Goal: Complete application form

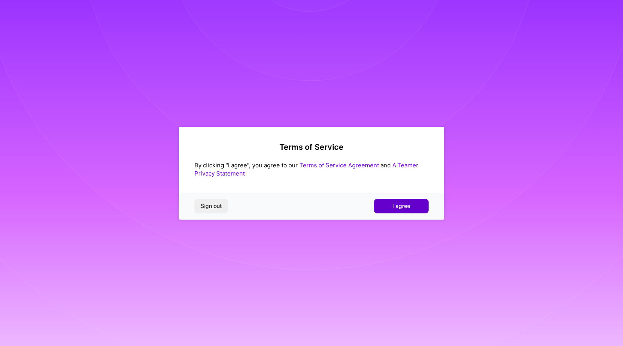
click at [396, 203] on span "I agree" at bounding box center [401, 206] width 18 height 8
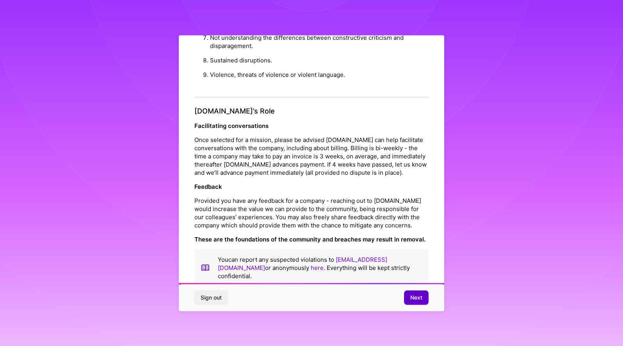
click at [414, 292] on button "Next" at bounding box center [416, 298] width 25 height 14
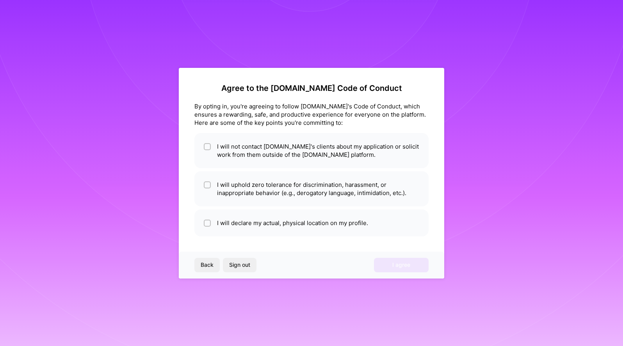
click at [366, 214] on div "Agree to the [DOMAIN_NAME] Code of Conduct By opting in, you're agreeing to fol…" at bounding box center [311, 173] width 265 height 211
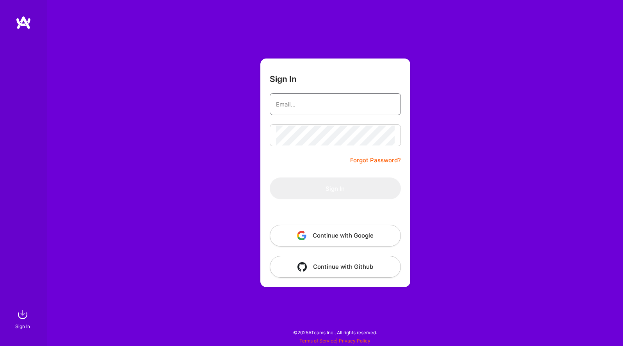
type input "[EMAIL_ADDRESS][DOMAIN_NAME]"
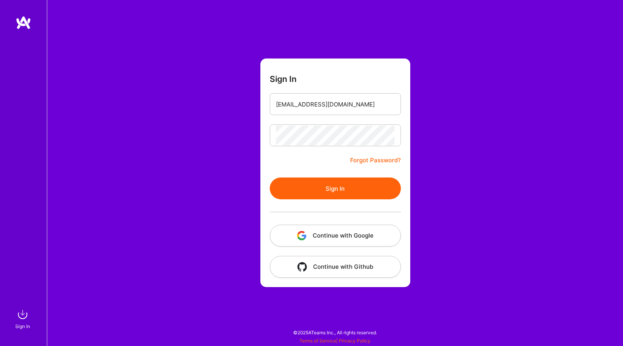
click at [340, 191] on button "Sign In" at bounding box center [335, 189] width 131 height 22
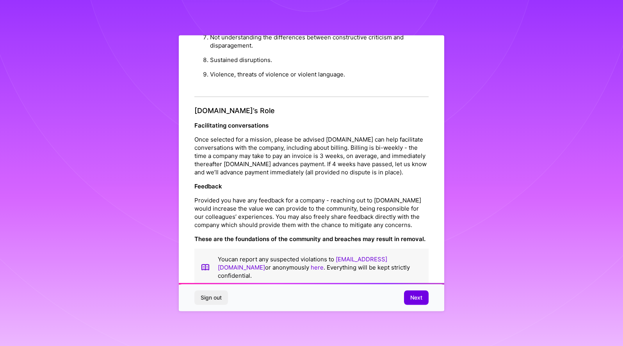
scroll to position [797, 0]
click at [414, 297] on span "Next" at bounding box center [416, 298] width 12 height 8
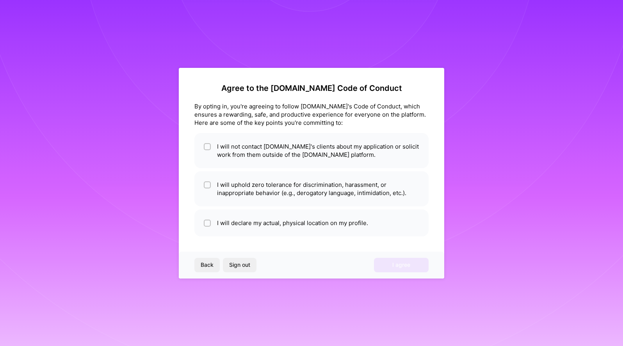
scroll to position [0, 0]
click at [357, 152] on li "I will not contact [DOMAIN_NAME]'s clients about my application or solicit work…" at bounding box center [311, 150] width 234 height 35
checkbox input "true"
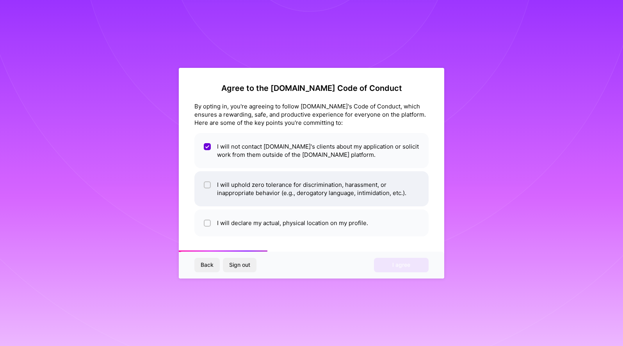
click at [352, 188] on li "I will uphold zero tolerance for discrimination, harassment, or inappropriate b…" at bounding box center [311, 188] width 234 height 35
checkbox input "true"
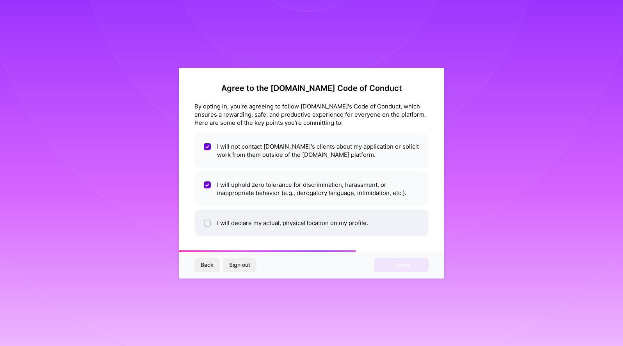
click at [361, 225] on li "I will declare my actual, physical location on my profile." at bounding box center [311, 223] width 234 height 27
checkbox input "true"
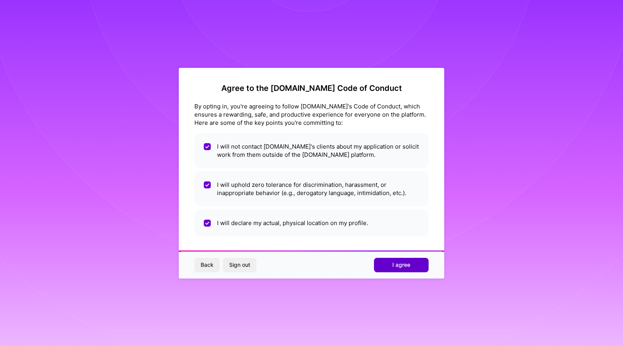
click at [392, 261] on button "I agree" at bounding box center [401, 265] width 55 height 14
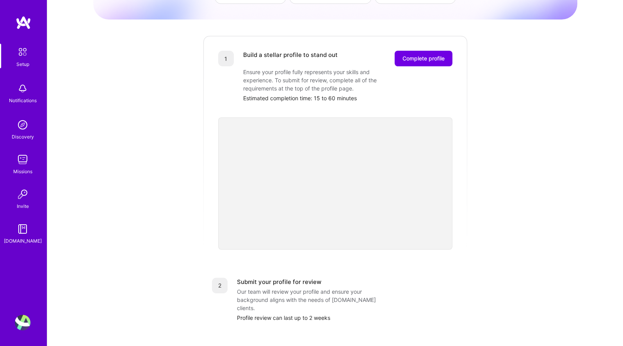
scroll to position [28, 0]
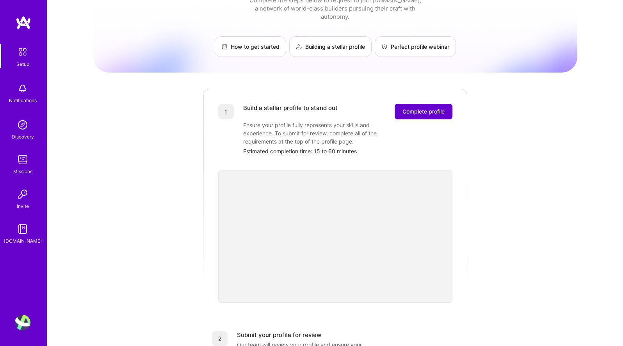
click at [430, 108] on span "Complete profile" at bounding box center [423, 112] width 42 height 8
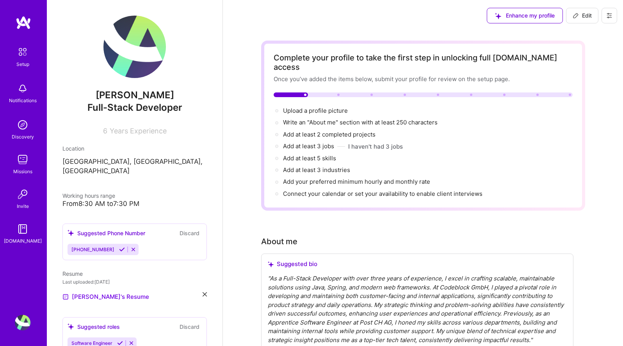
click at [107, 3] on div "Silvan Jost Full-Stack Developer 6 Years Experience Location Bern, Canton of Be…" at bounding box center [135, 173] width 176 height 346
